Goal: Use online tool/utility: Use online tool/utility

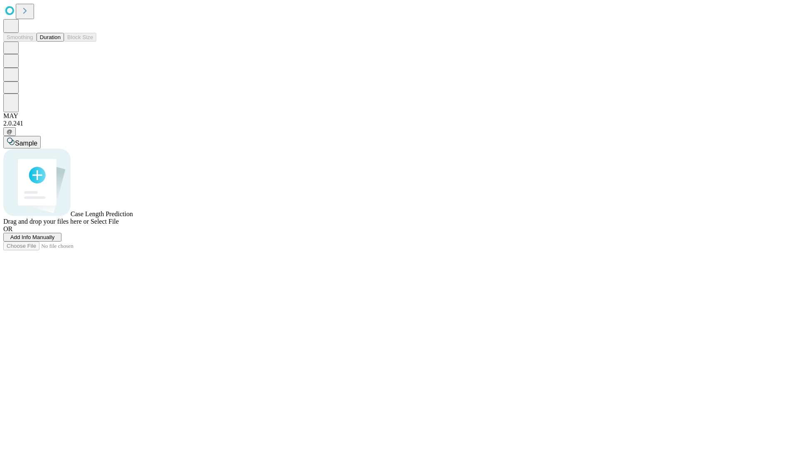
click at [61, 42] on button "Duration" at bounding box center [50, 37] width 27 height 9
click at [119, 225] on span "Select File" at bounding box center [105, 221] width 28 height 7
